Goal: Find specific page/section

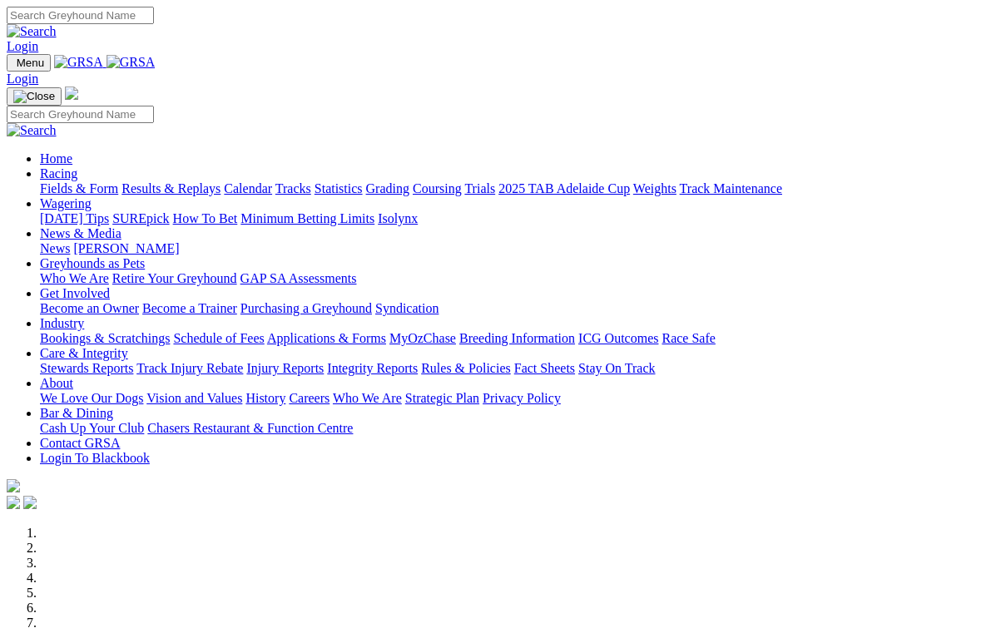
scroll to position [397, 0]
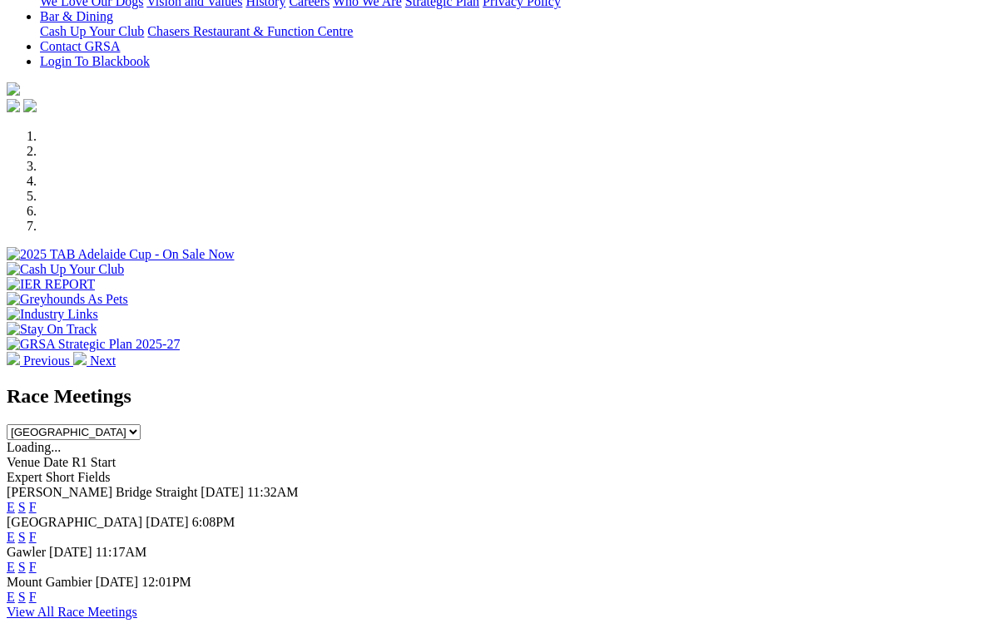
select select "TAS"
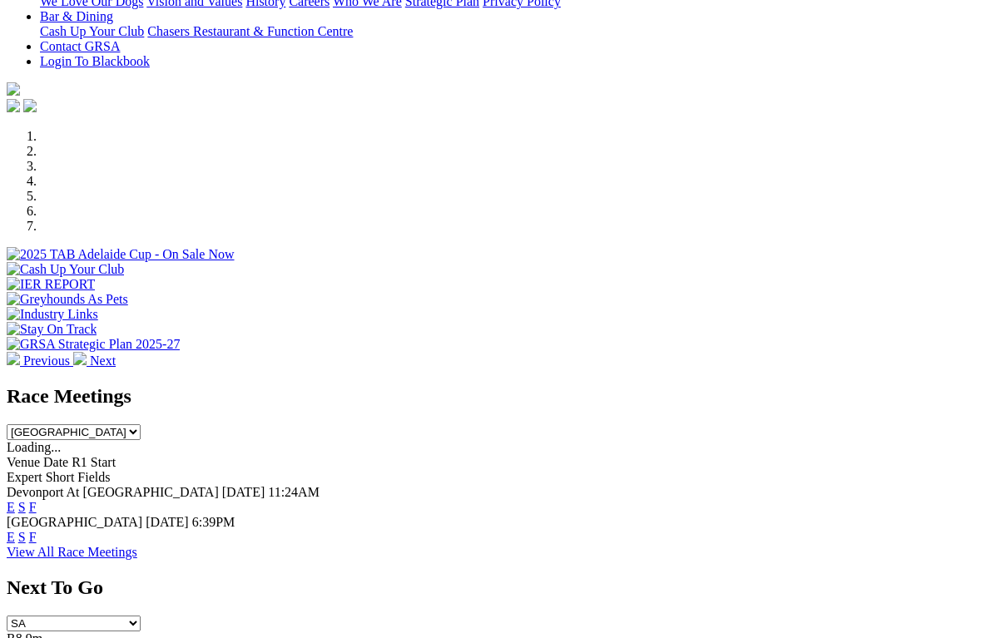
click at [37, 530] on link "F" at bounding box center [32, 537] width 7 height 14
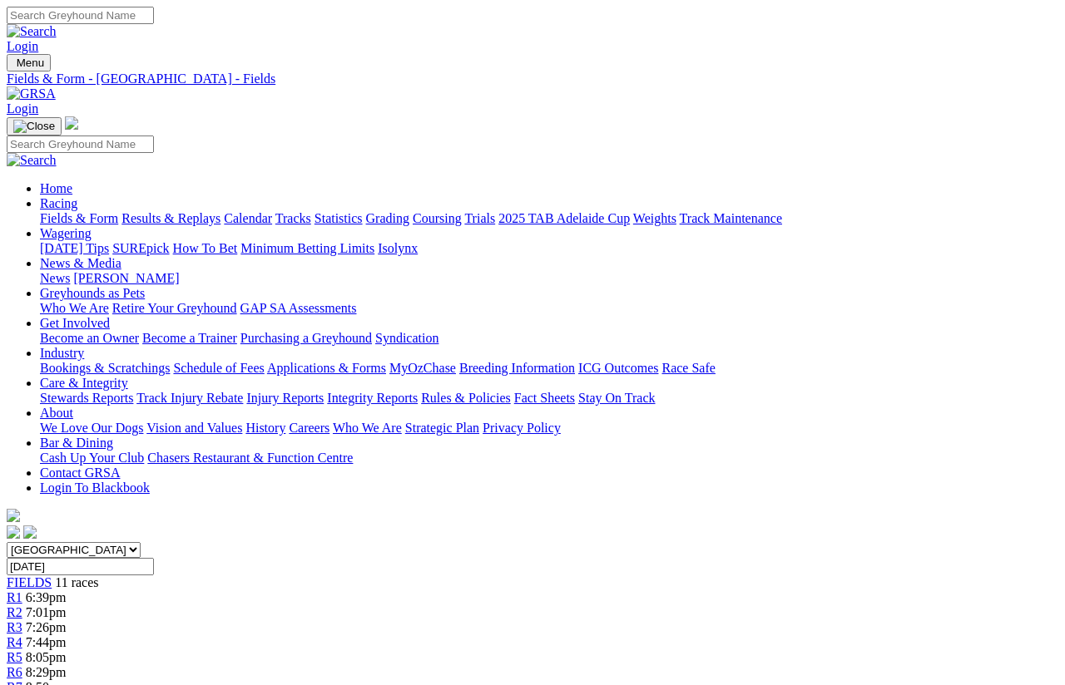
scroll to position [12, 0]
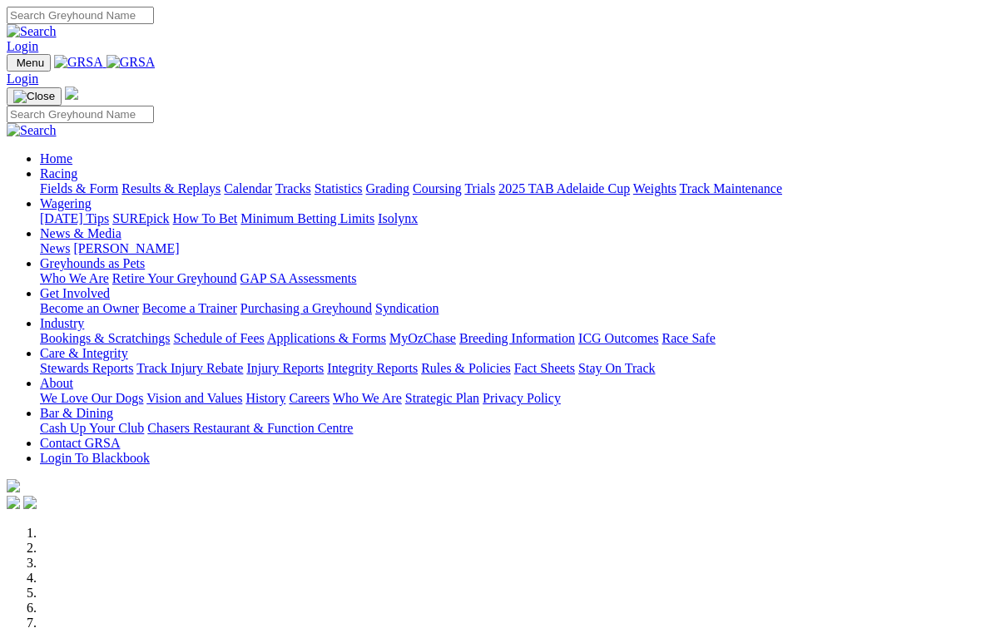
scroll to position [501, 0]
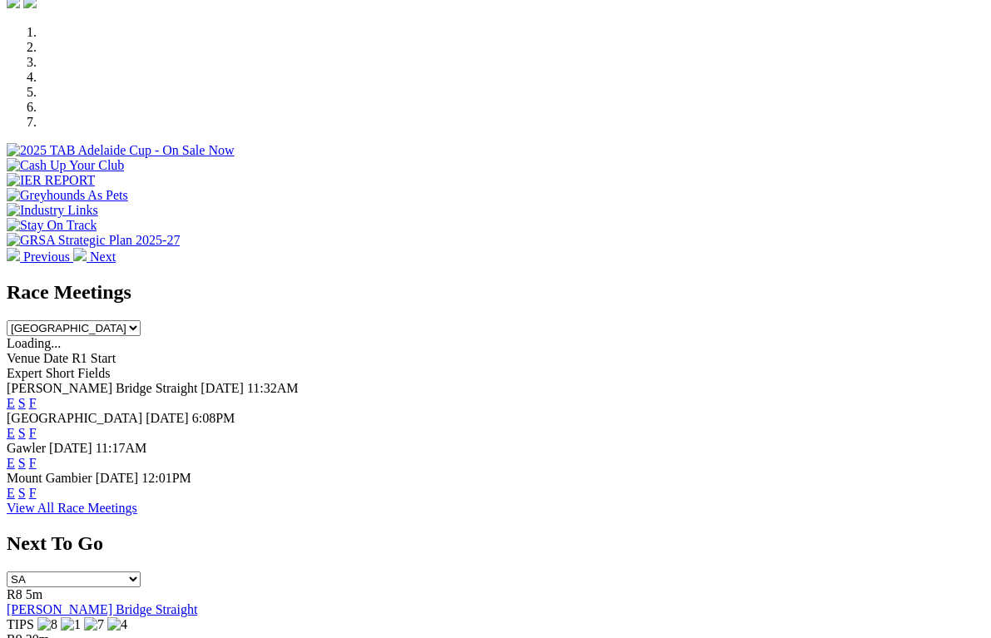
click at [137, 501] on link "View All Race Meetings" at bounding box center [72, 508] width 131 height 14
